Goal: Leave review/rating: Leave review/rating

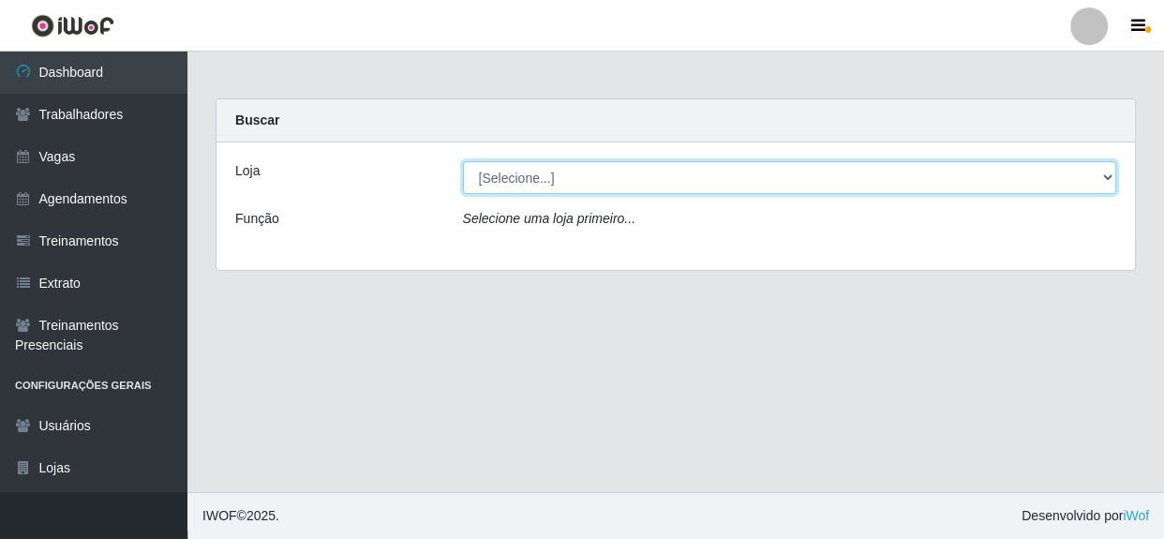
click at [692, 172] on select "[Selecione...] Rede Compras - CD Logistica" at bounding box center [790, 177] width 654 height 33
select select "429"
click at [463, 161] on select "[Selecione...] Rede Compras - CD Logistica" at bounding box center [790, 177] width 654 height 33
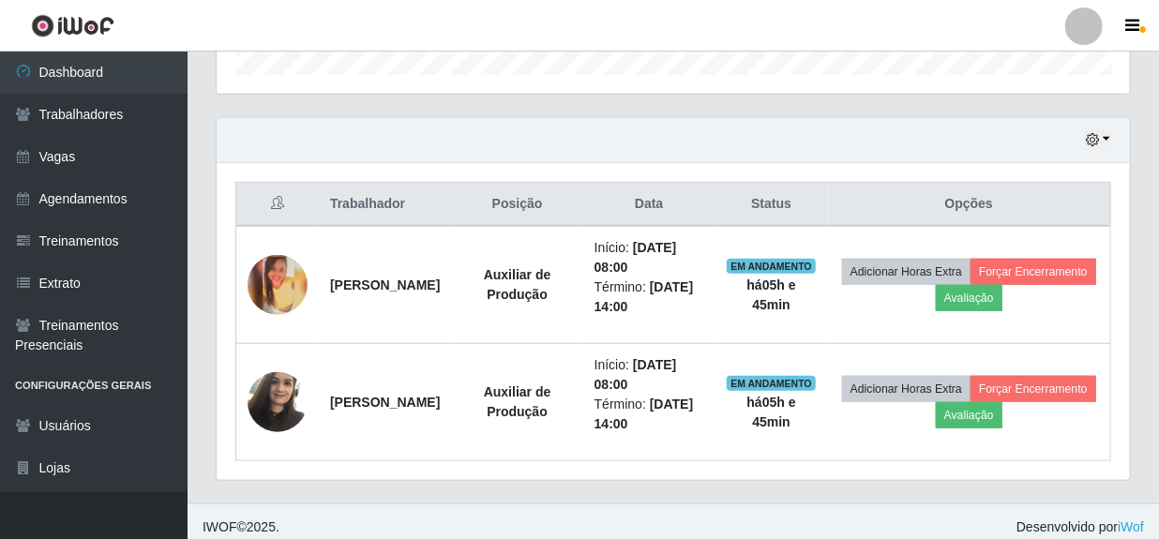
scroll to position [596, 0]
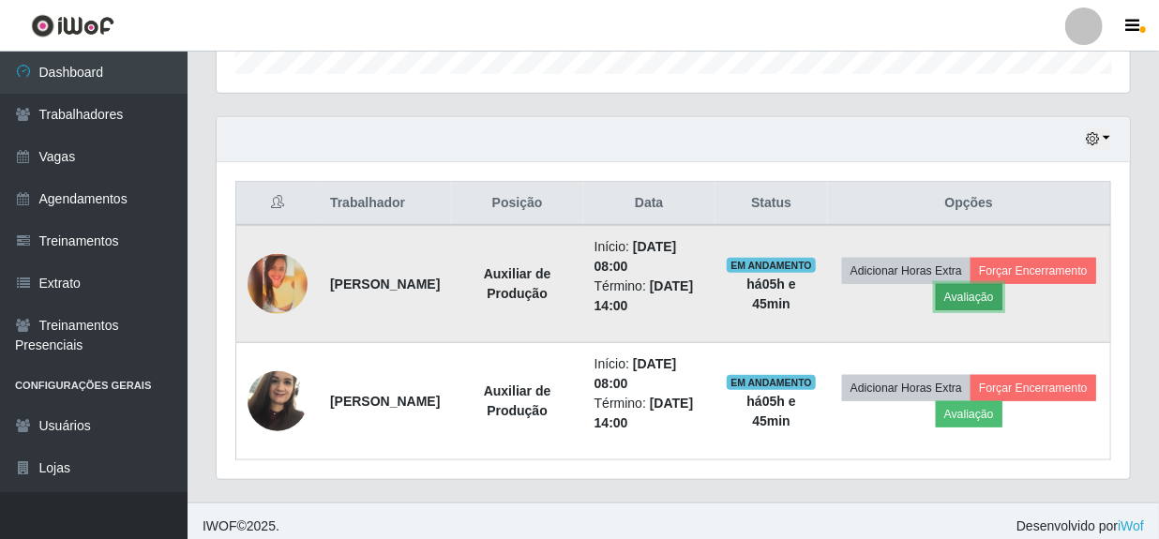
click at [1002, 299] on button "Avaliação" at bounding box center [968, 297] width 67 height 26
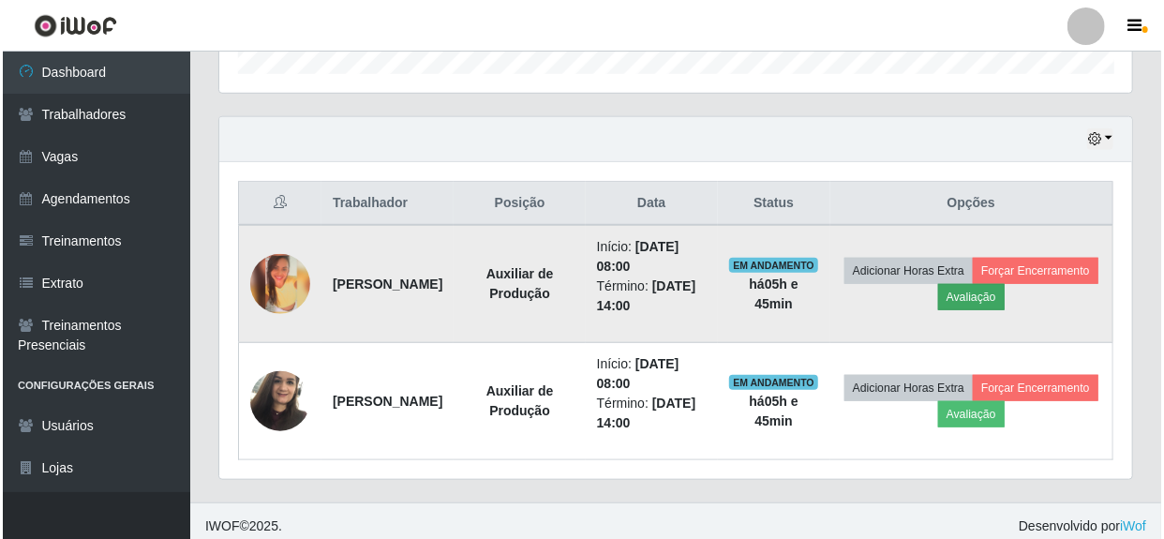
scroll to position [389, 905]
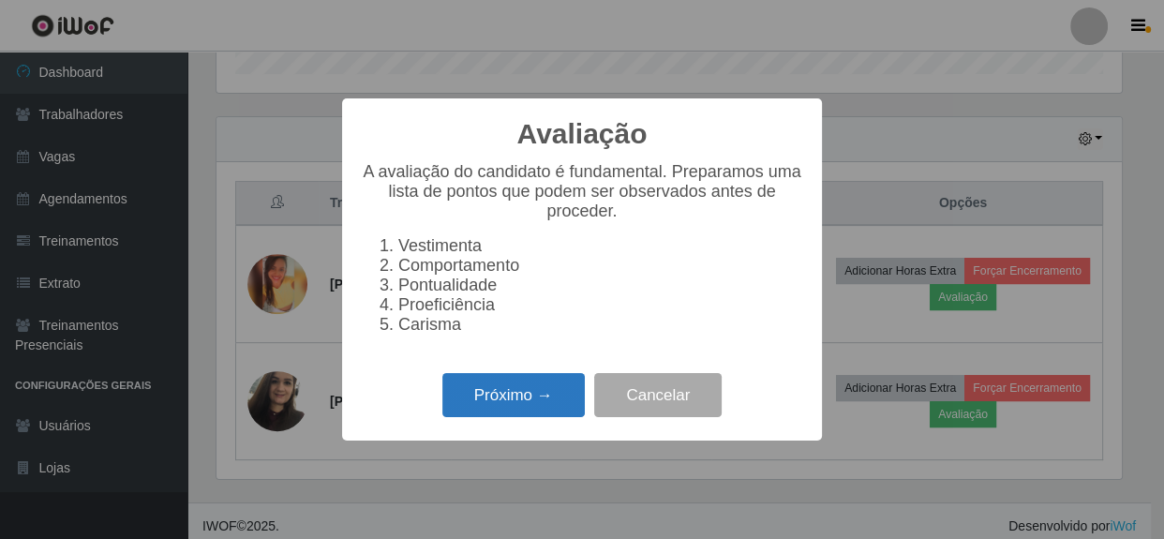
click at [526, 409] on button "Próximo →" at bounding box center [513, 395] width 142 height 44
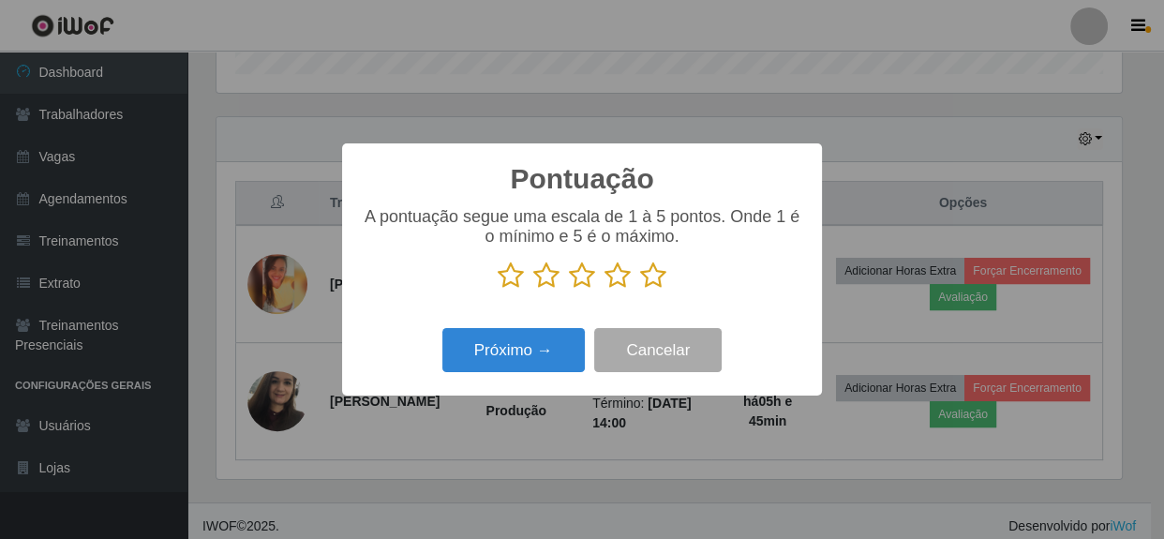
scroll to position [936923, 936405]
drag, startPoint x: 649, startPoint y: 277, endPoint x: 624, endPoint y: 293, distance: 29.6
click at [650, 277] on icon at bounding box center [653, 276] width 26 height 28
click at [640, 290] on input "radio" at bounding box center [640, 290] width 0 height 0
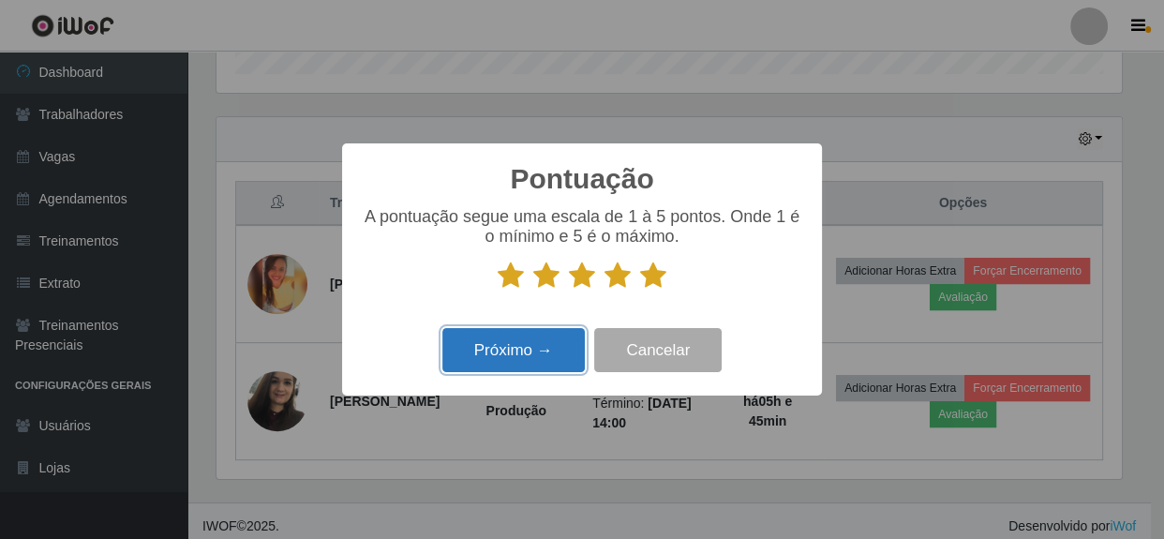
click at [509, 348] on button "Próximo →" at bounding box center [513, 350] width 142 height 44
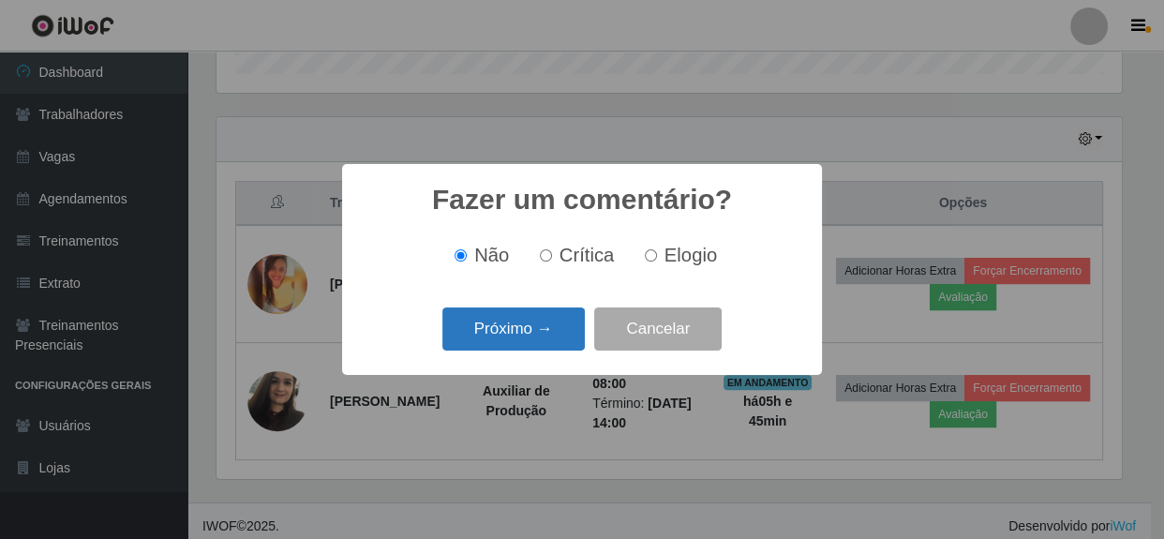
click at [509, 340] on button "Próximo →" at bounding box center [513, 329] width 142 height 44
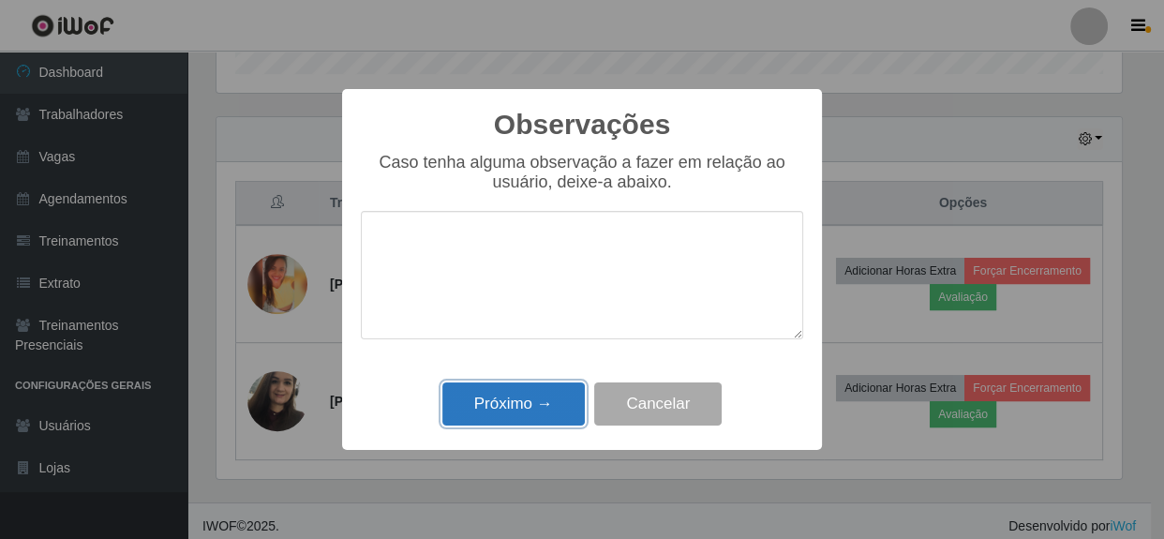
click at [510, 411] on button "Próximo →" at bounding box center [513, 404] width 142 height 44
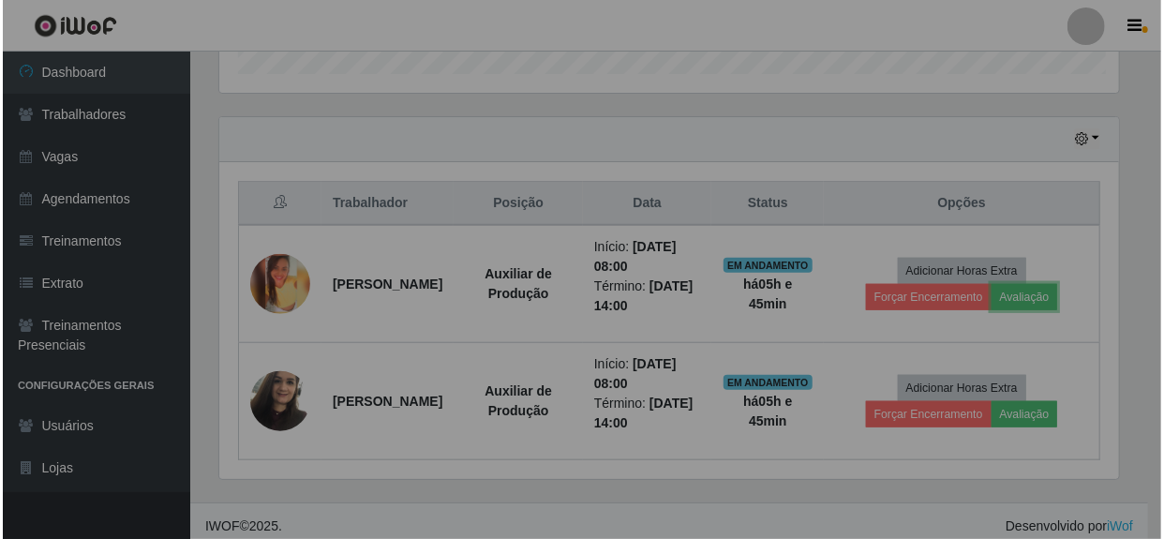
scroll to position [389, 913]
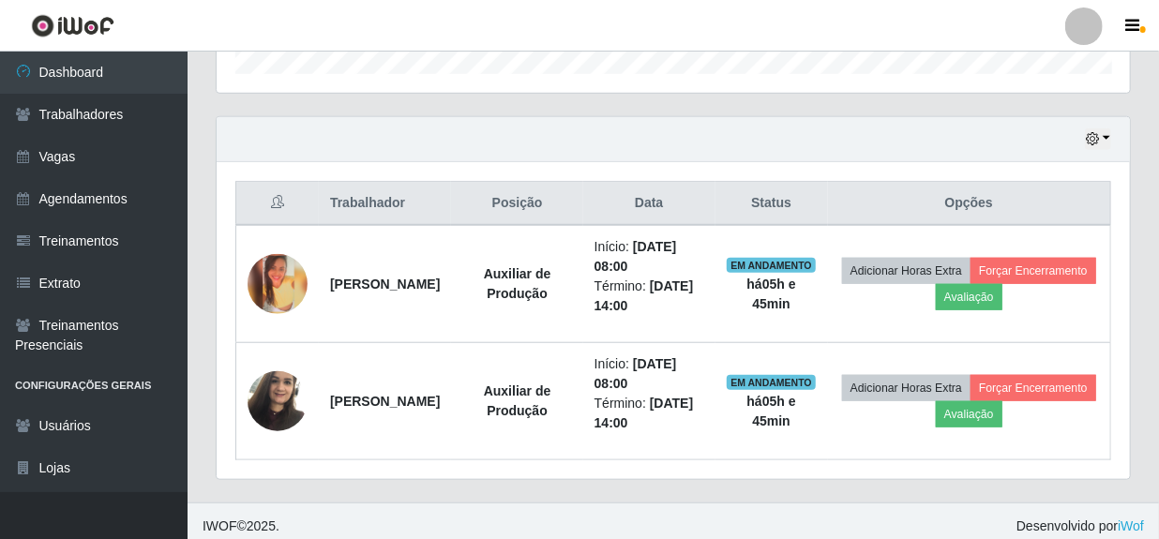
click at [1129, 405] on div "Trabalhador Posição Data Status Opções [PERSON_NAME] Auxiliar de Produção Iníci…" at bounding box center [673, 320] width 913 height 317
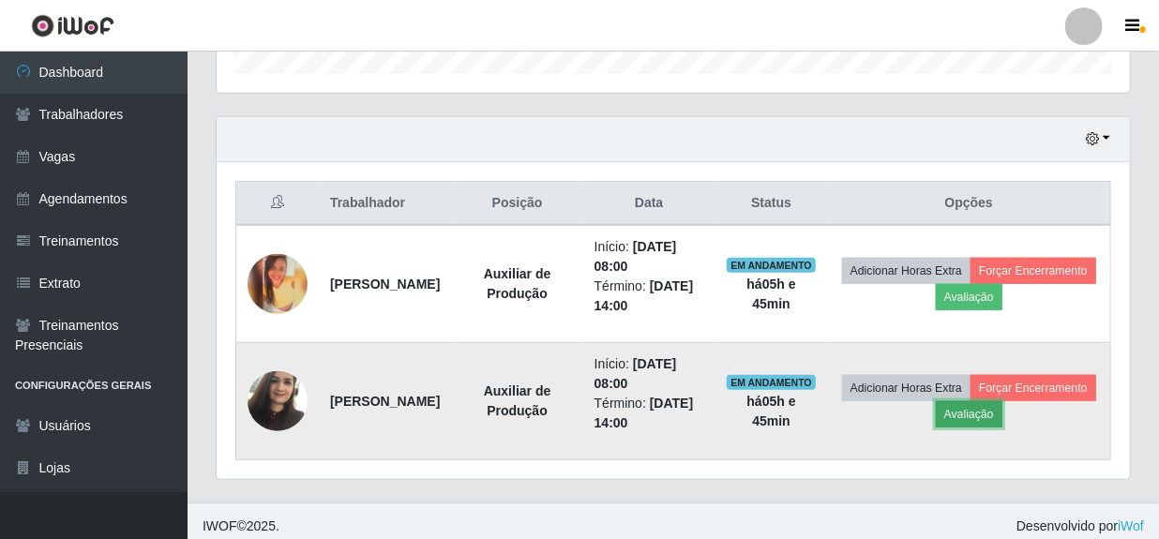
click at [1002, 417] on button "Avaliação" at bounding box center [968, 414] width 67 height 26
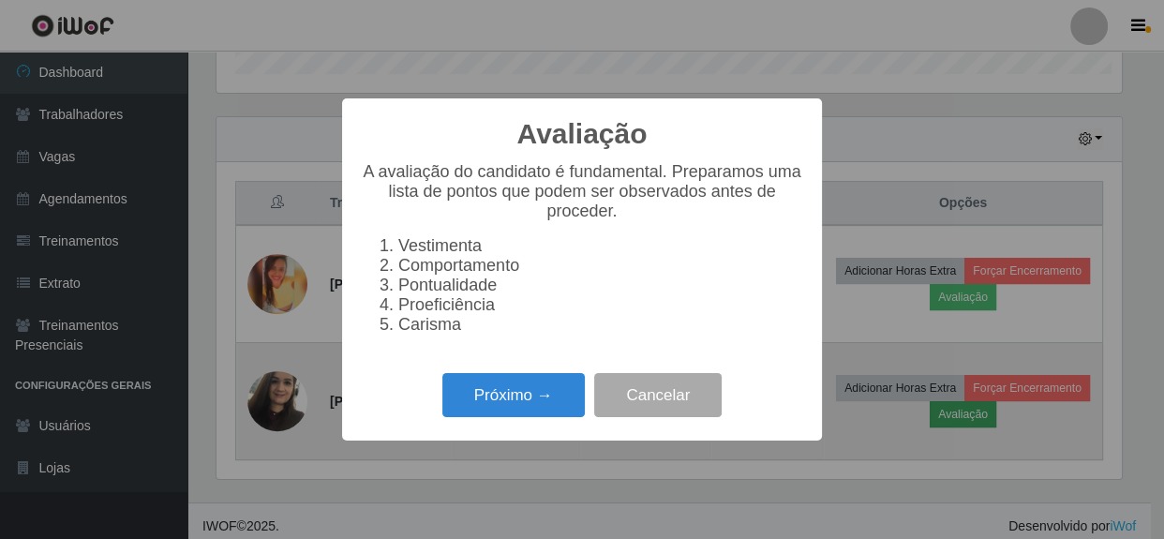
scroll to position [389, 905]
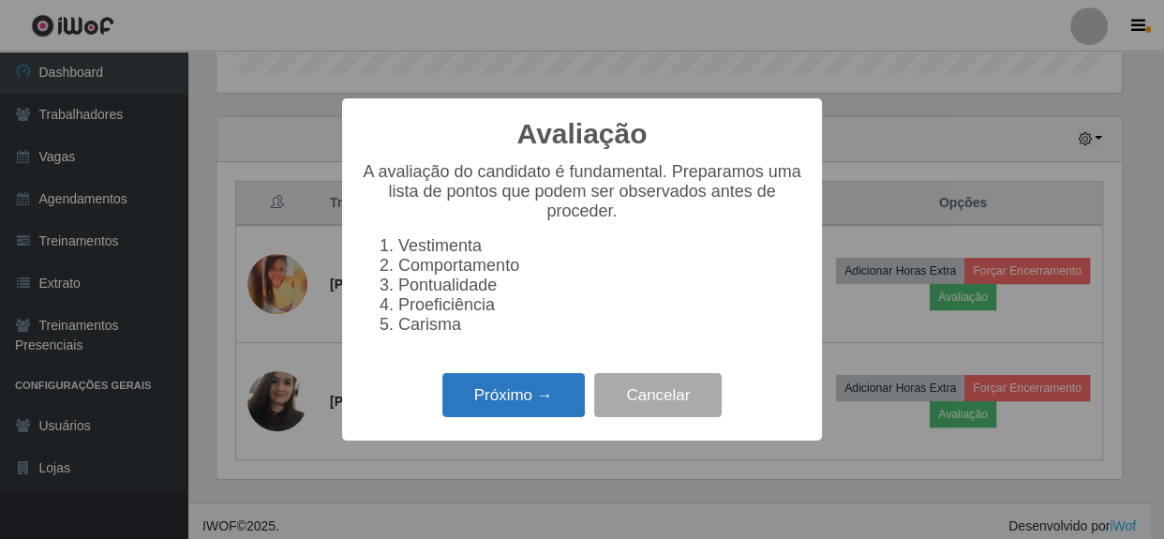
click at [534, 400] on button "Próximo →" at bounding box center [513, 395] width 142 height 44
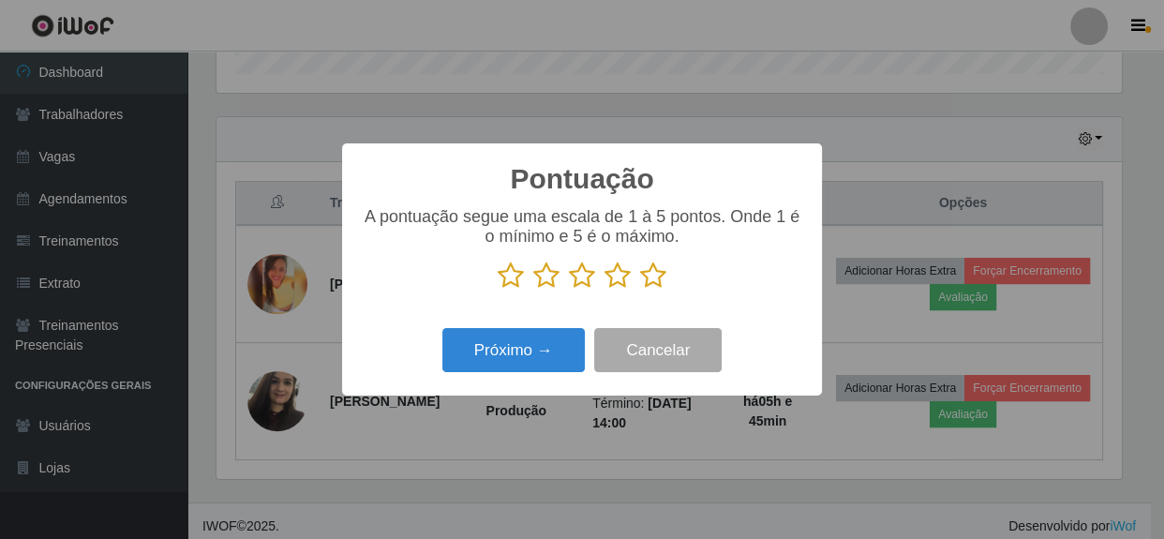
scroll to position [936923, 936405]
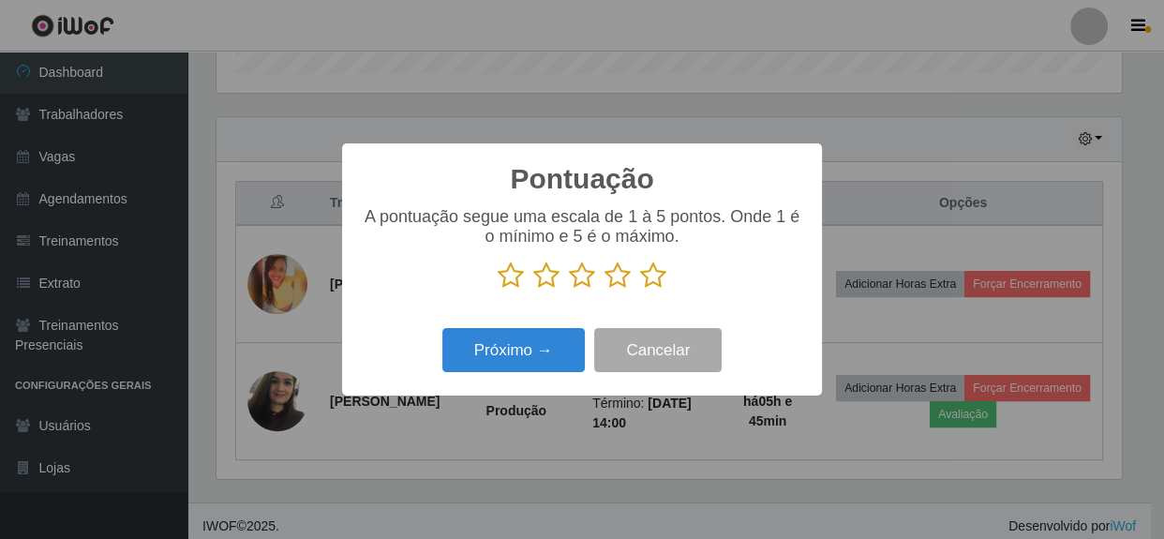
click at [656, 279] on icon at bounding box center [653, 276] width 26 height 28
click at [640, 290] on input "radio" at bounding box center [640, 290] width 0 height 0
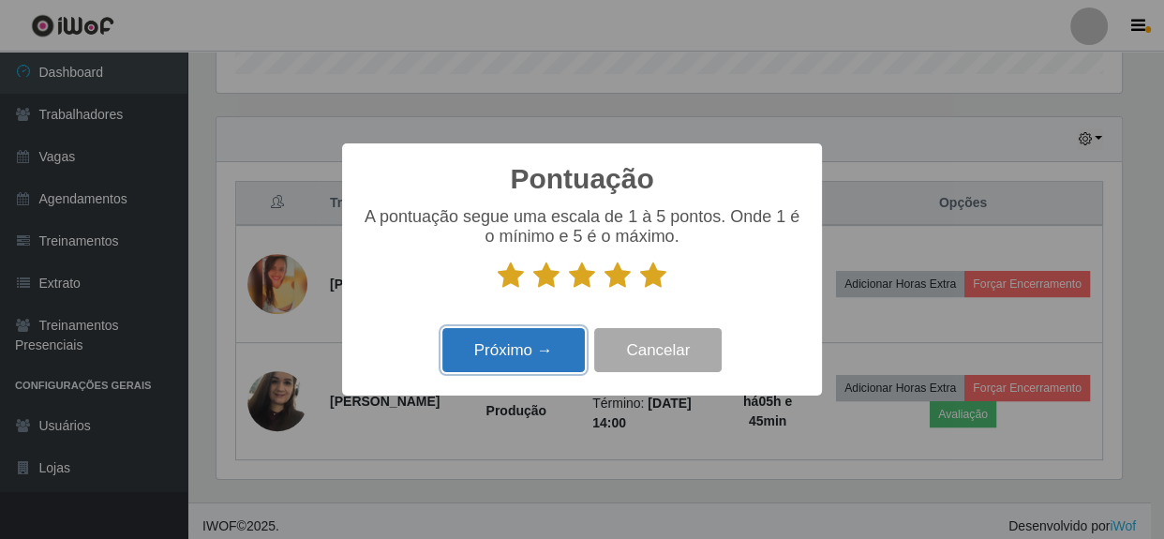
click at [525, 347] on button "Próximo →" at bounding box center [513, 350] width 142 height 44
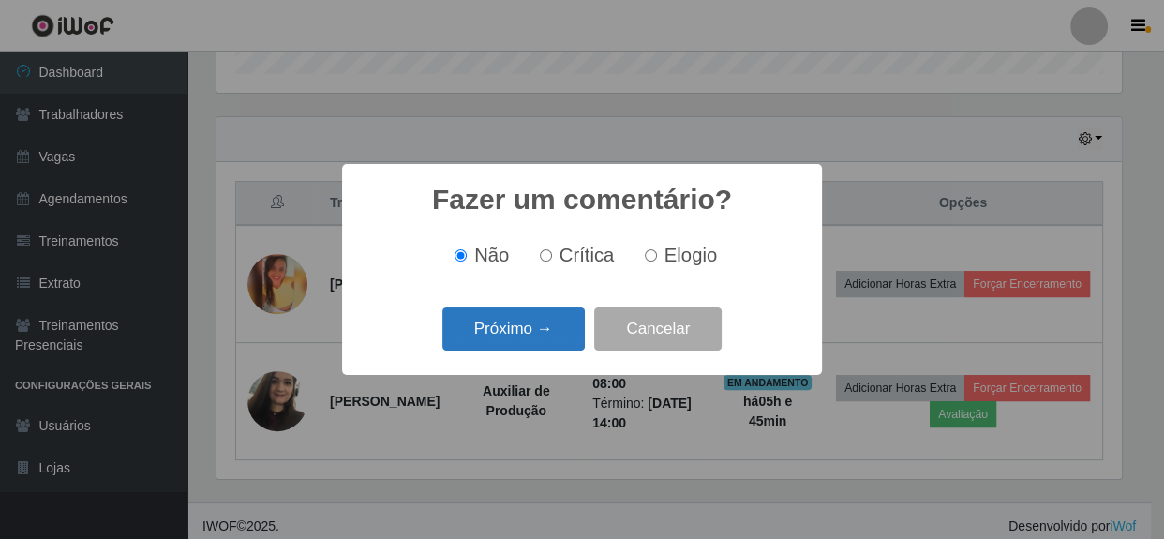
click at [527, 347] on button "Próximo →" at bounding box center [513, 329] width 142 height 44
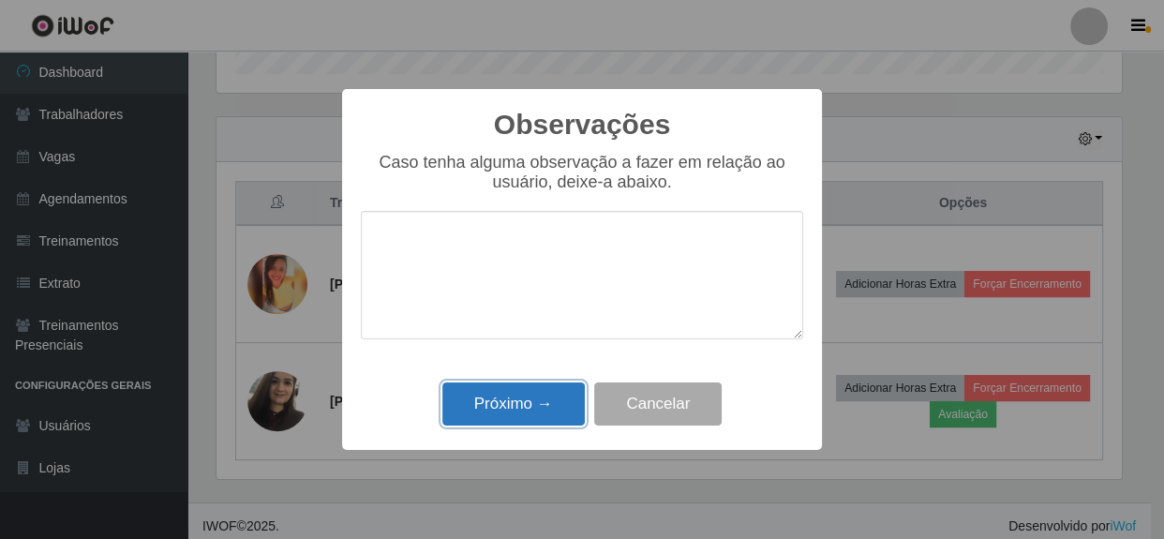
click at [567, 407] on button "Próximo →" at bounding box center [513, 404] width 142 height 44
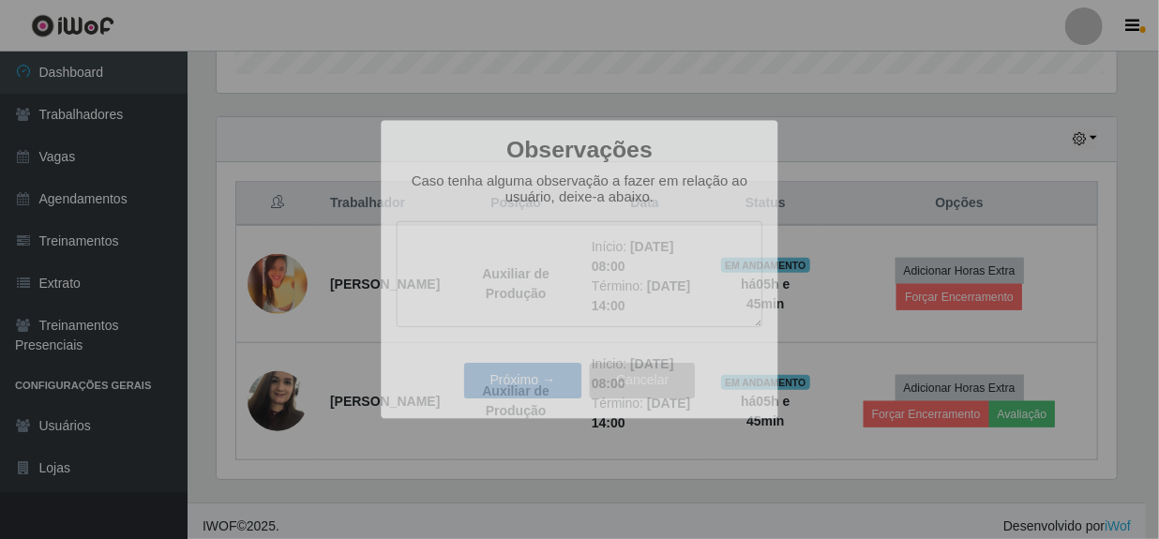
scroll to position [389, 913]
